Goal: Find specific page/section: Find specific page/section

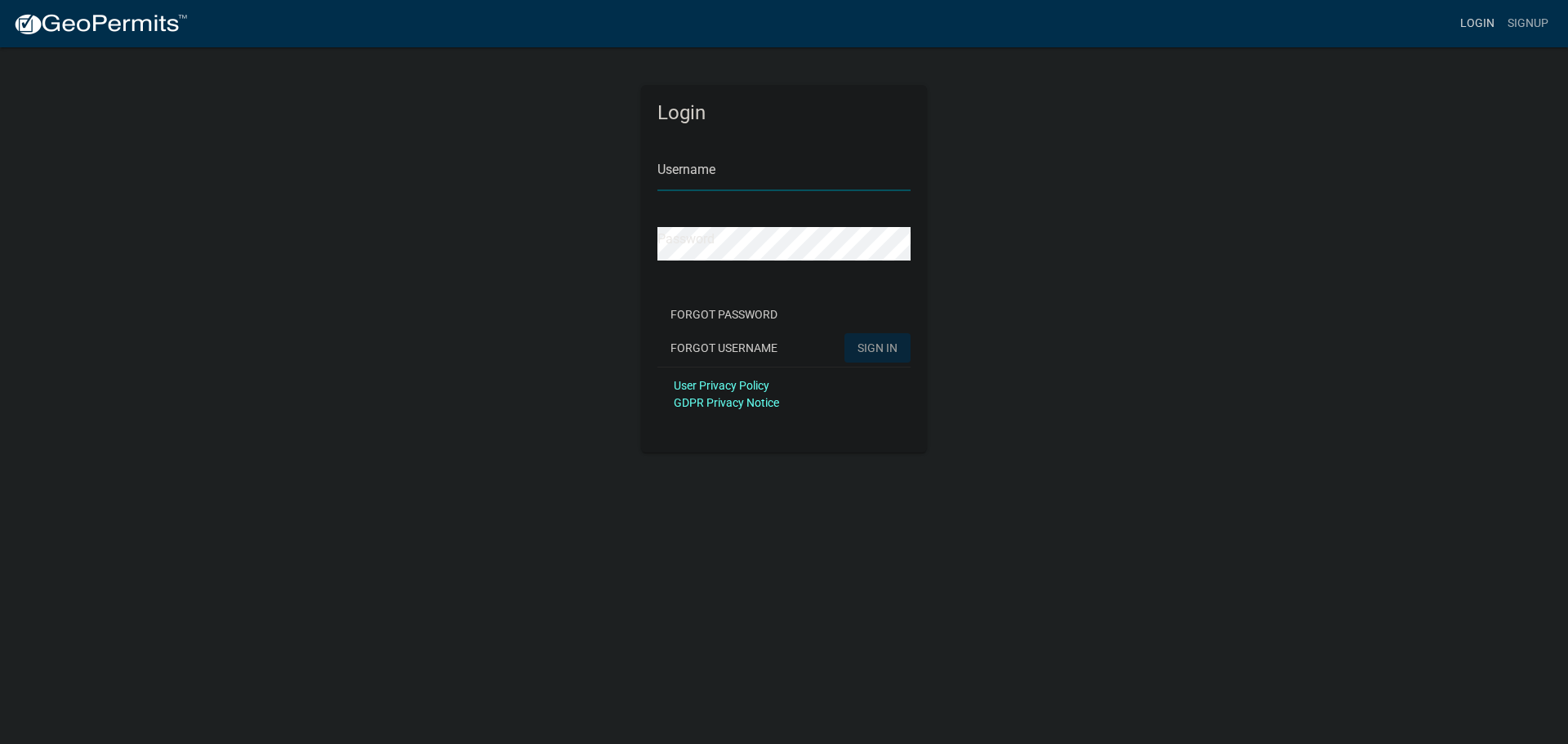
type input "SamuelNSeeley"
click at [777, 23] on link "Login" at bounding box center [1477, 24] width 47 height 31
click at [777, 338] on button "SIGN IN" at bounding box center [878, 348] width 66 height 30
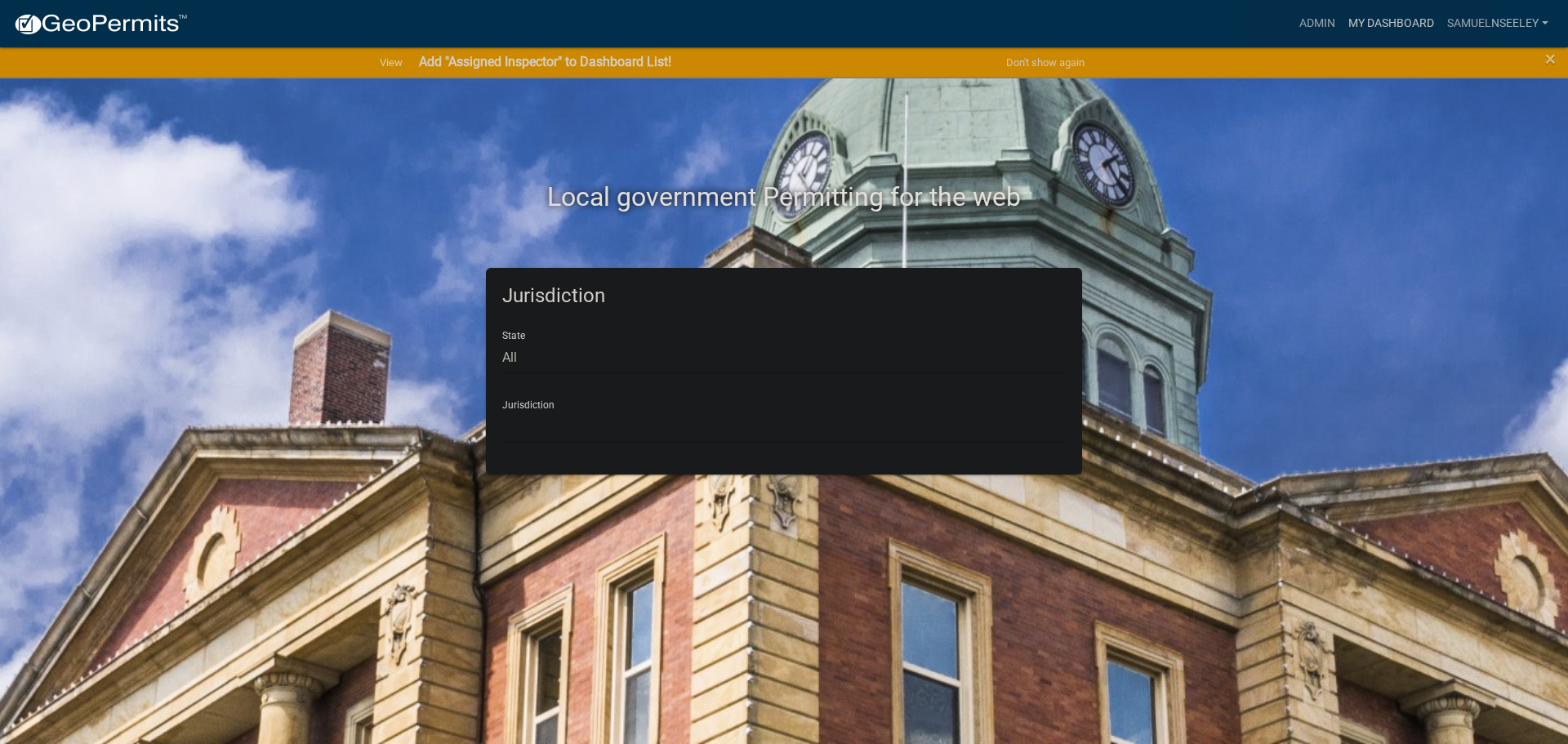
click at [777, 21] on link "My Dashboard" at bounding box center [1391, 24] width 99 height 31
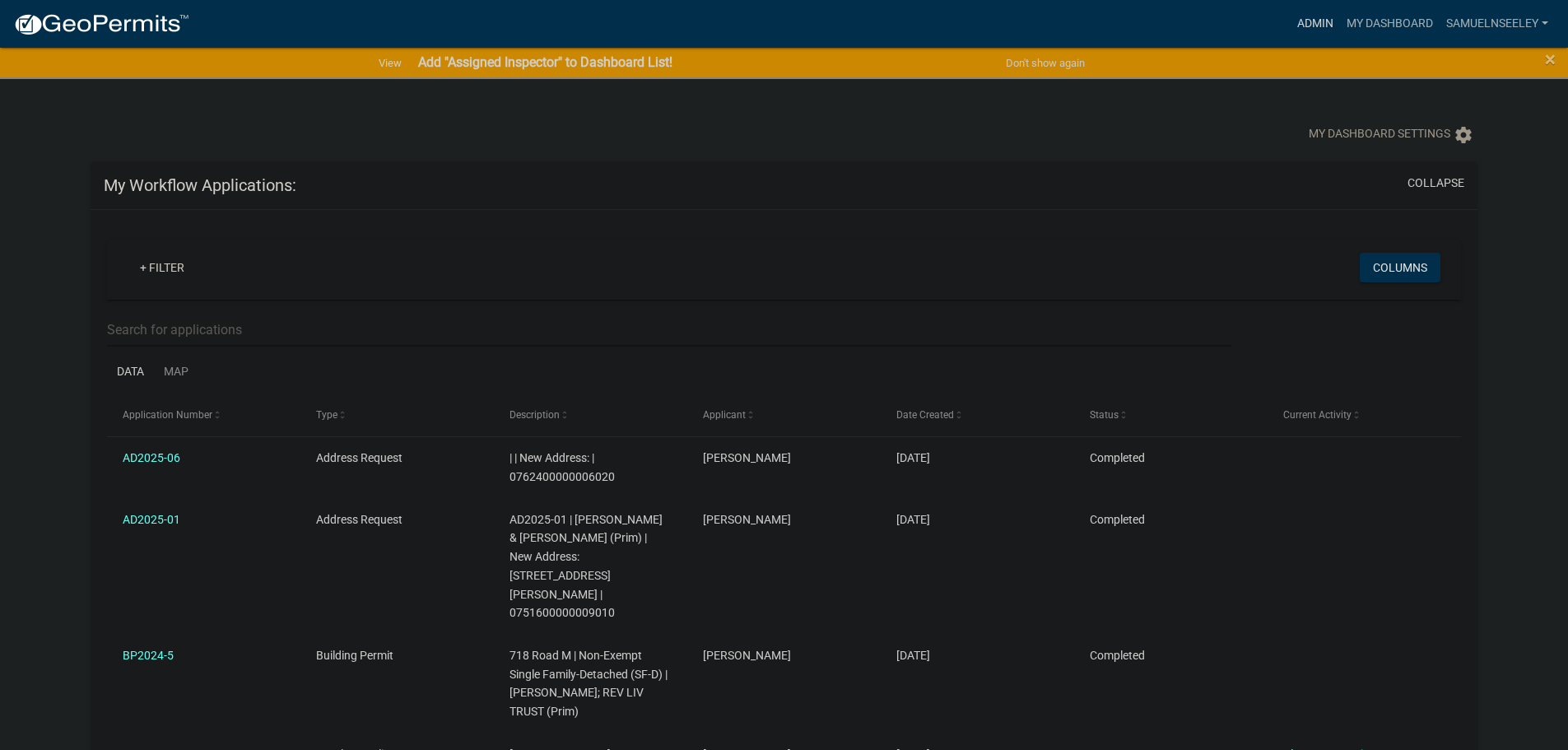
click at [783, 25] on link "Admin" at bounding box center [1315, 24] width 49 height 32
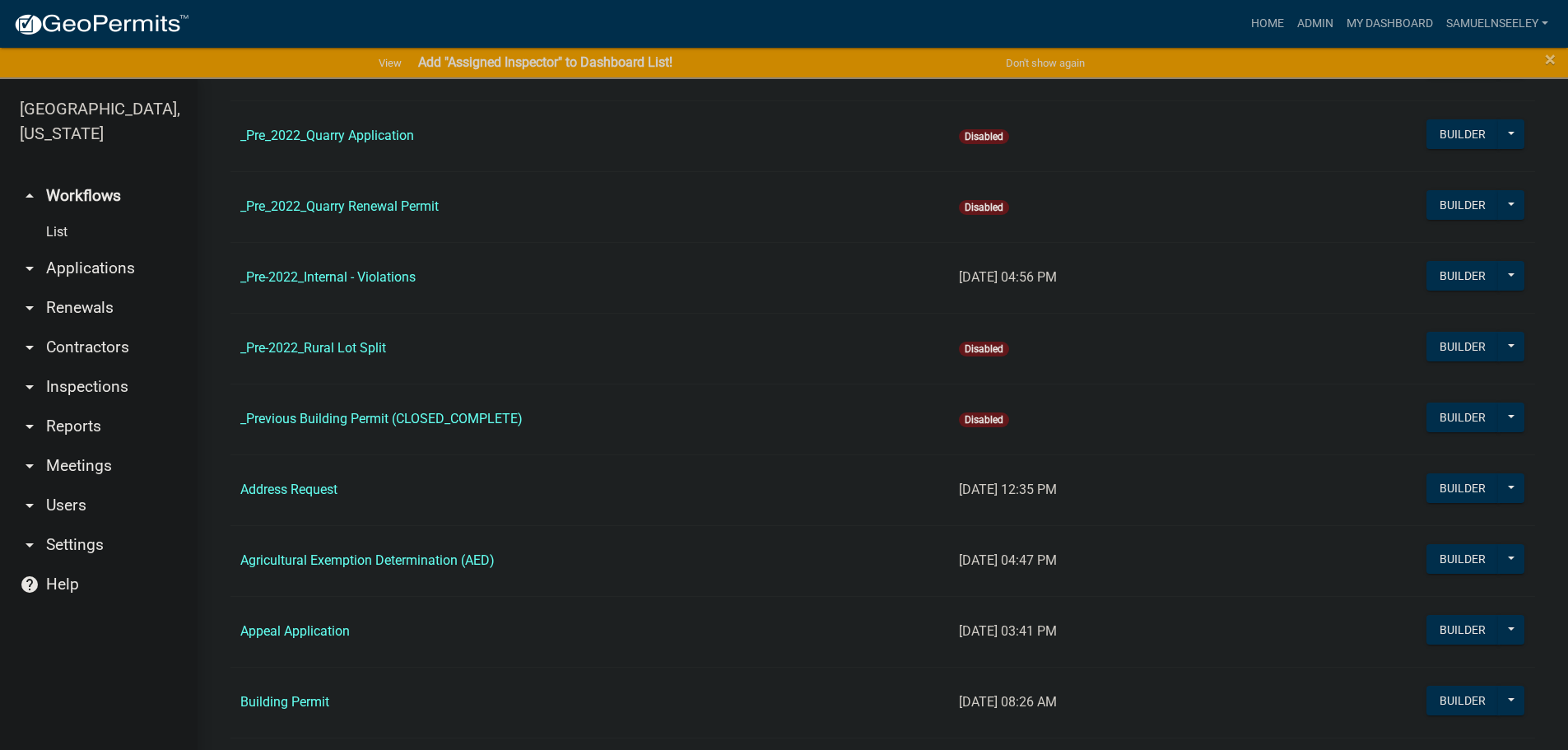
scroll to position [412, 0]
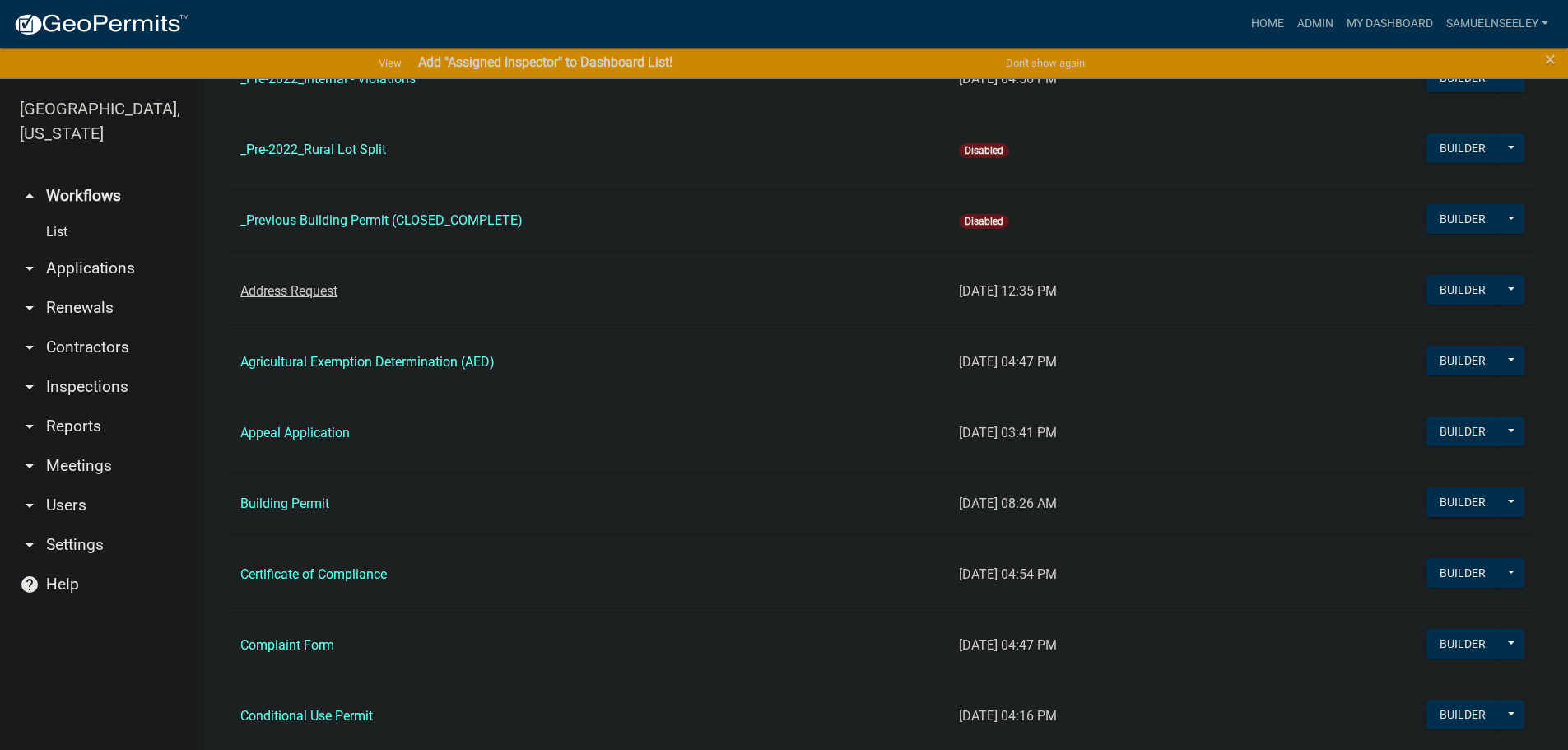
click at [296, 285] on link "Address Request" at bounding box center [289, 291] width 97 height 16
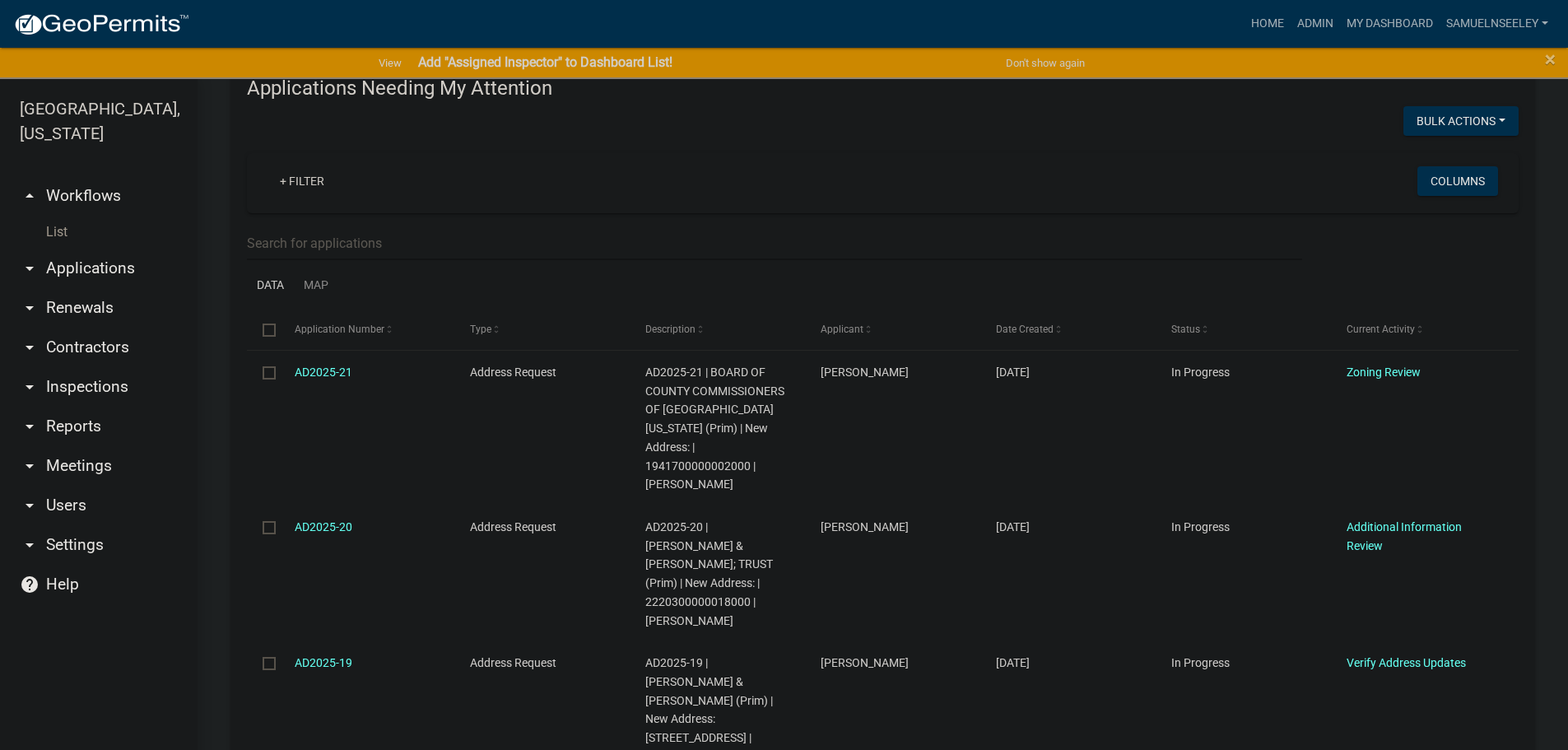
scroll to position [247, 0]
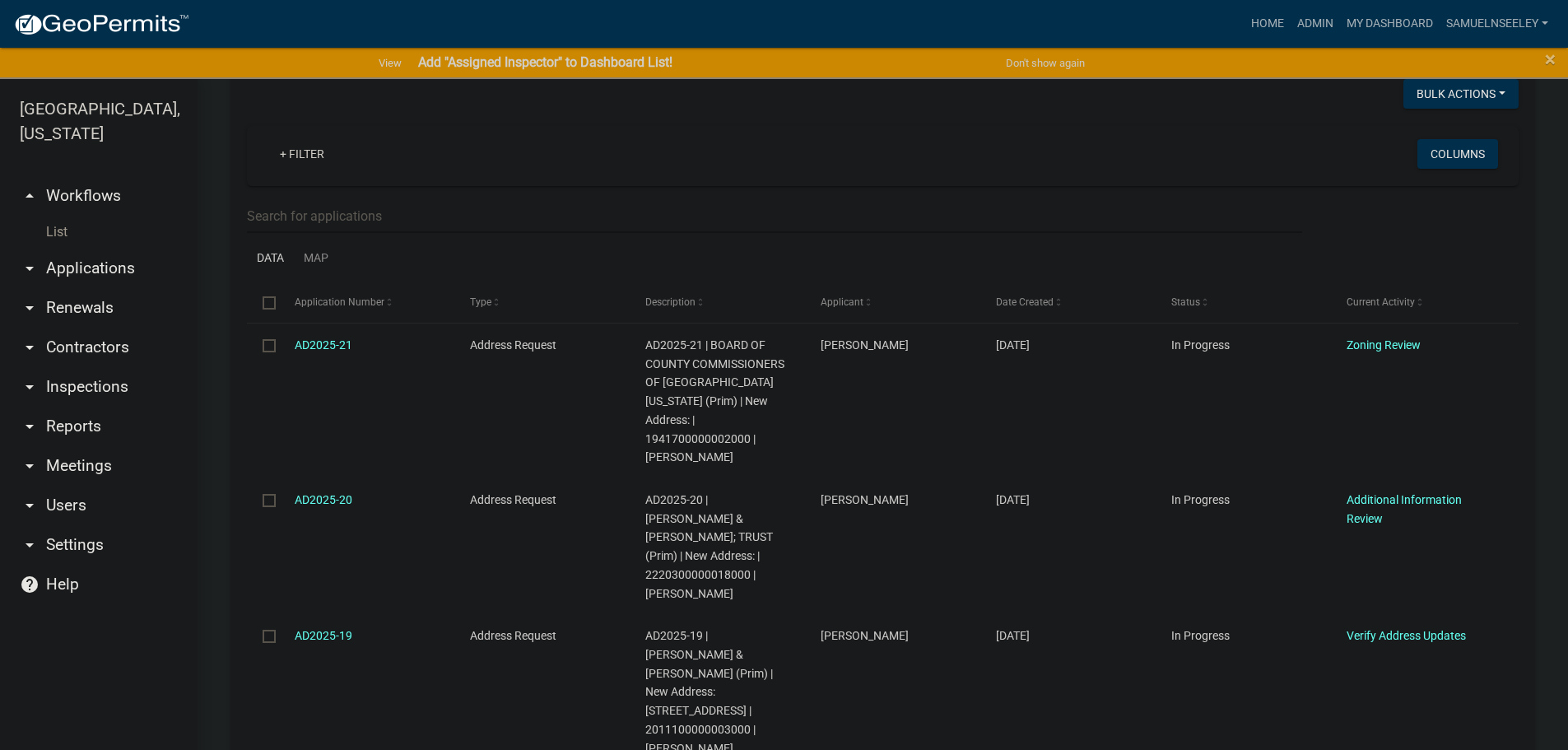
click at [66, 216] on link "List" at bounding box center [98, 232] width 197 height 33
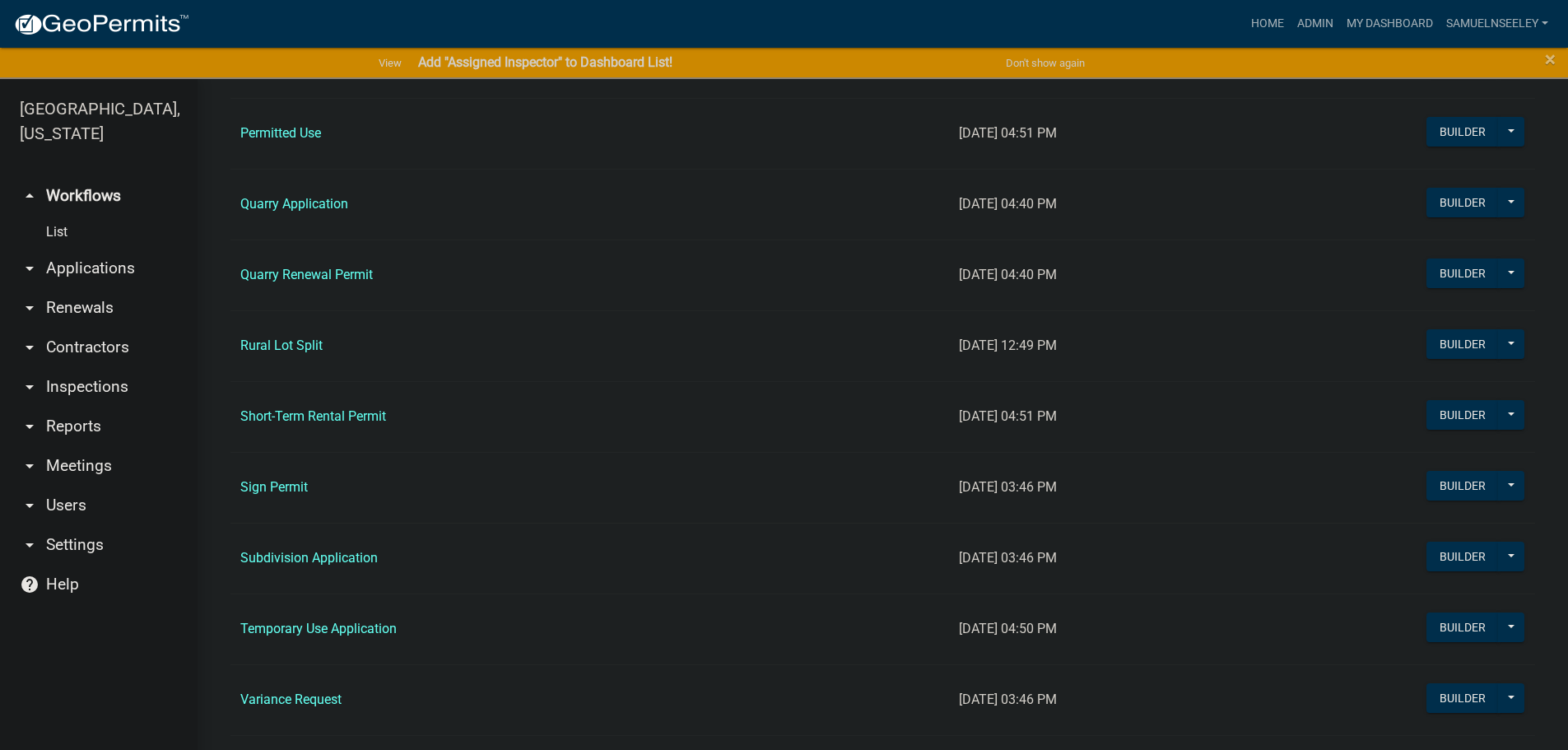
scroll to position [1564, 0]
click at [285, 347] on link "Rural Lot Split" at bounding box center [281, 342] width 82 height 16
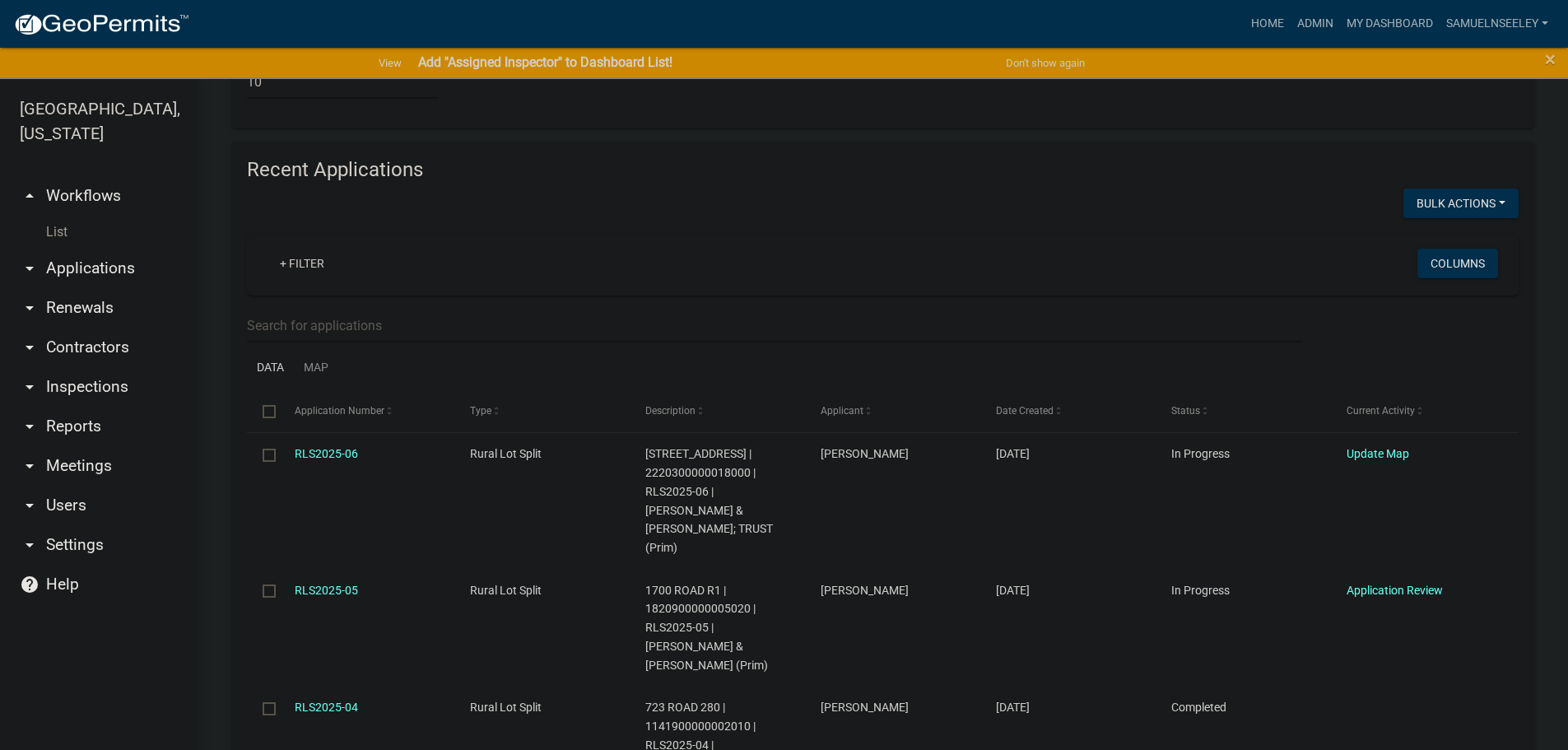
scroll to position [1811, 0]
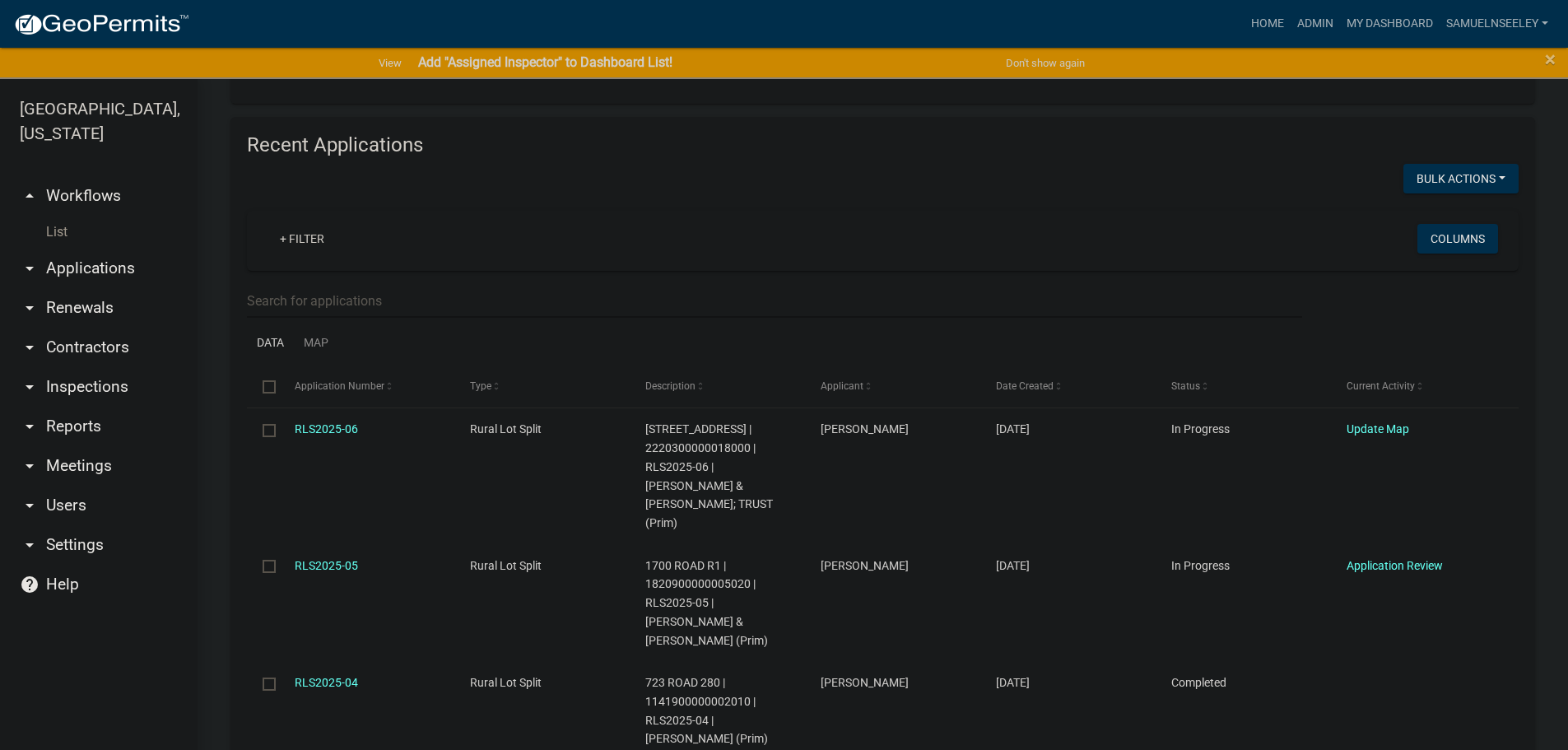
click at [53, 216] on link "List" at bounding box center [98, 232] width 197 height 33
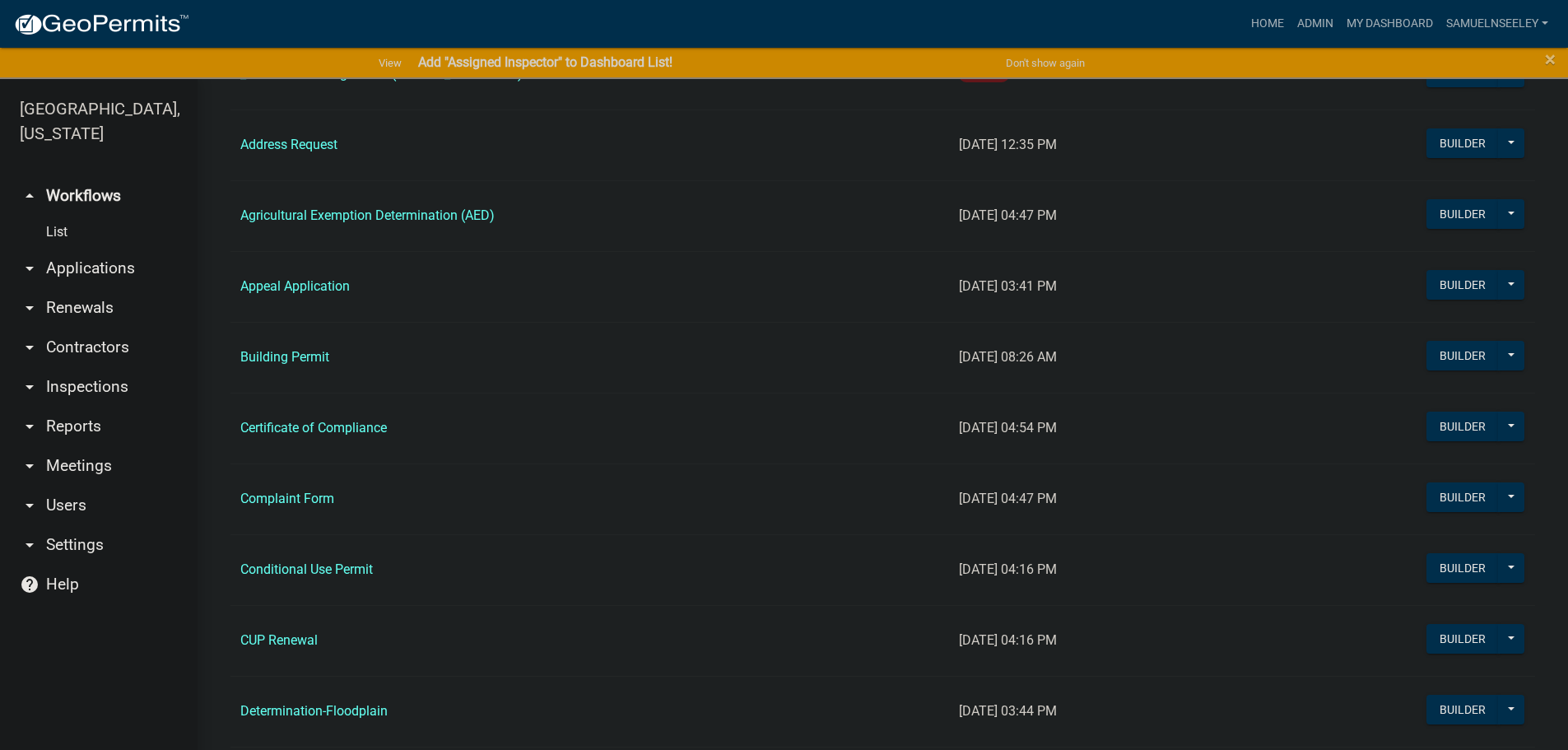
scroll to position [576, 0]
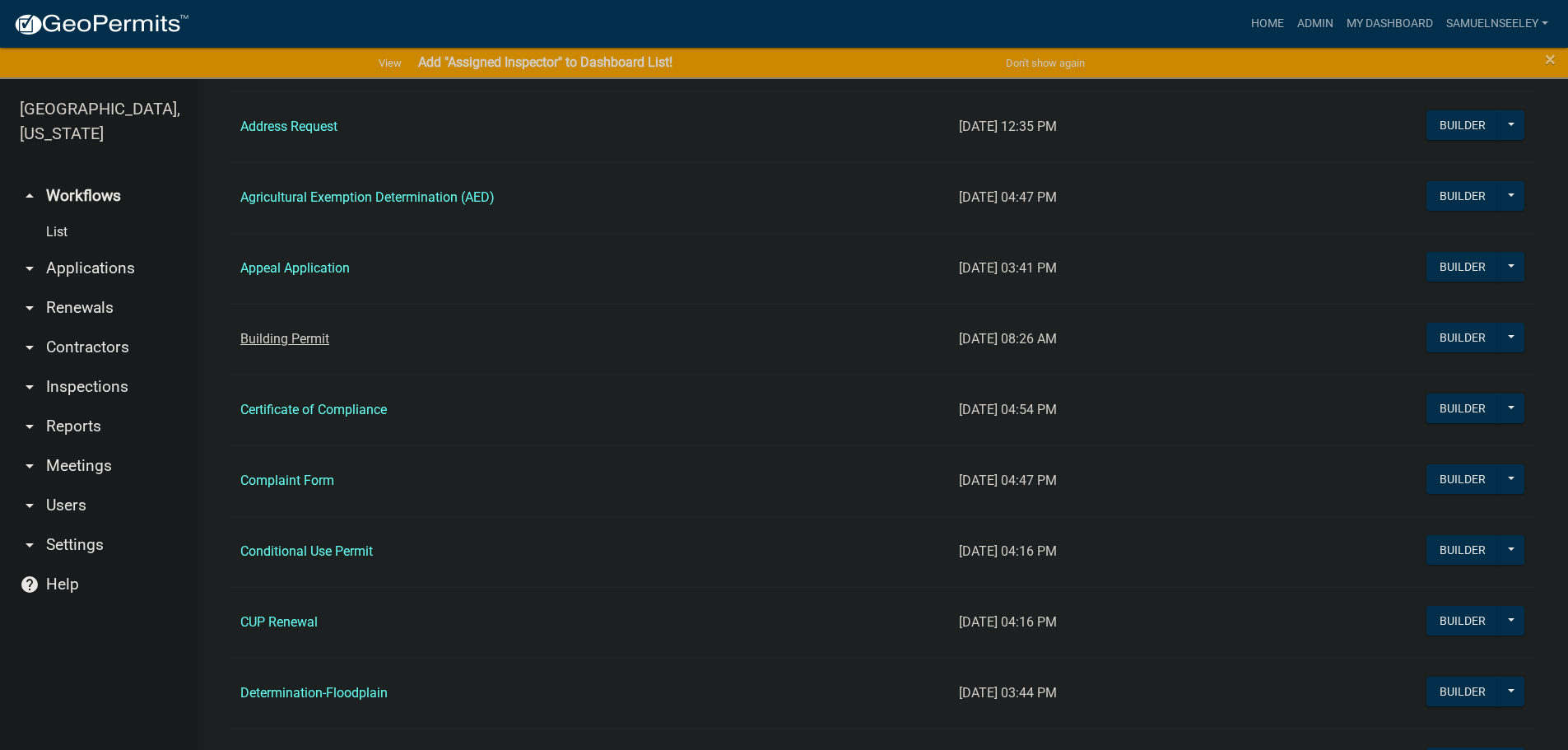
click at [298, 340] on link "Building Permit" at bounding box center [285, 339] width 89 height 16
